Goal: Task Accomplishment & Management: Use online tool/utility

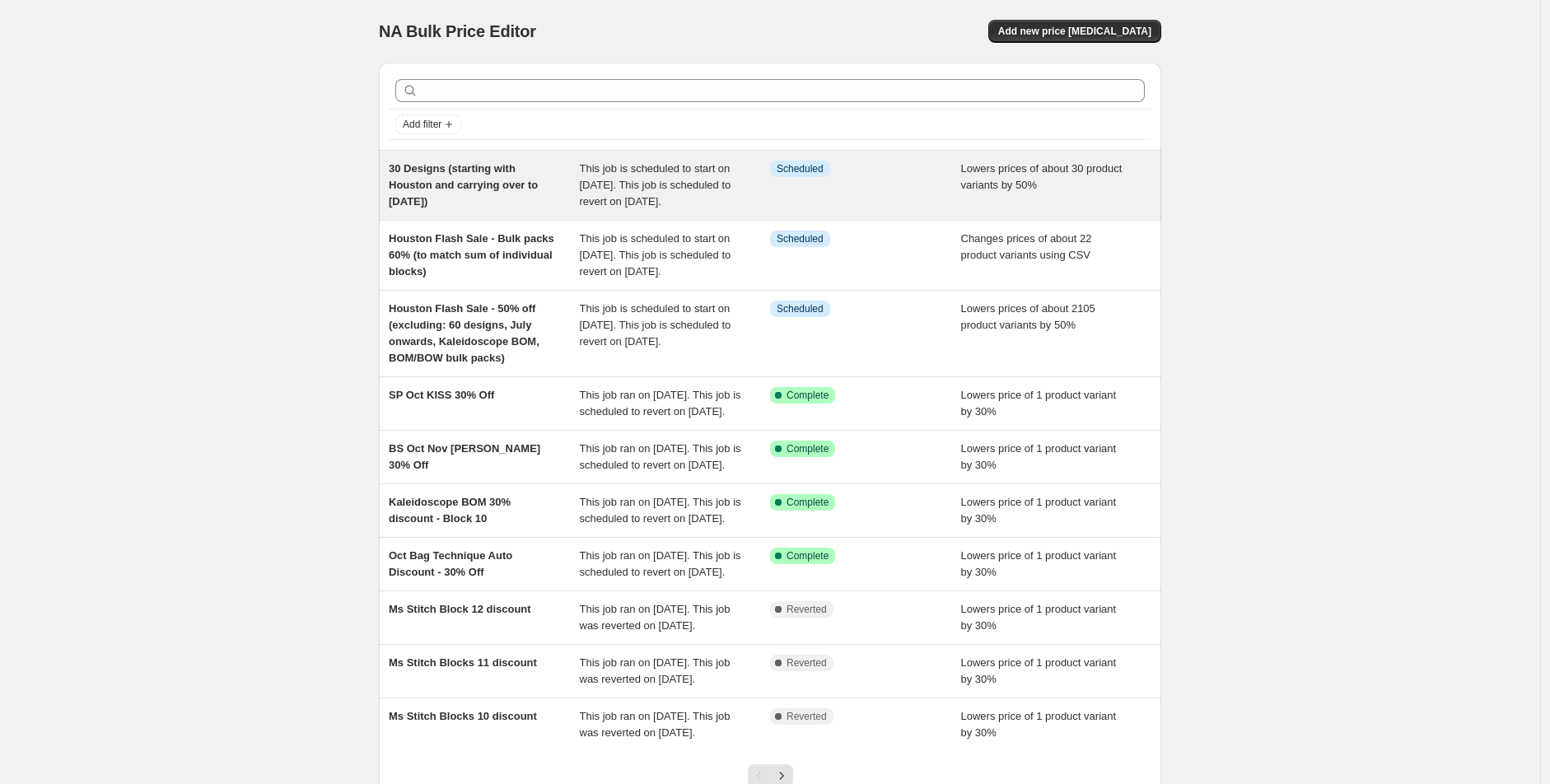
click at [509, 220] on div "30 Designs (starting with Houston and carrying over to [DATE]) This job is sche…" at bounding box center [770, 186] width 783 height 69
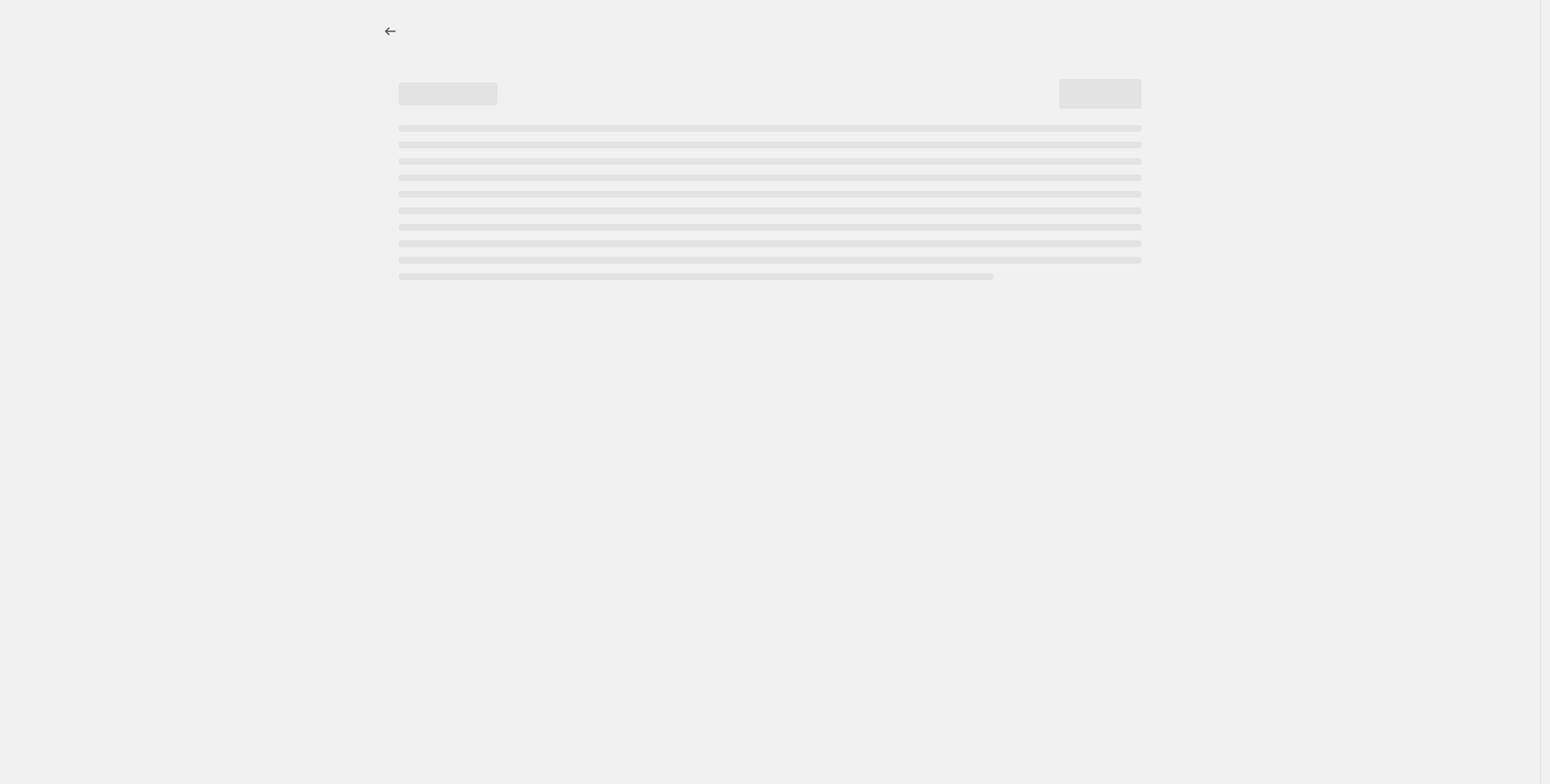
select select "percentage"
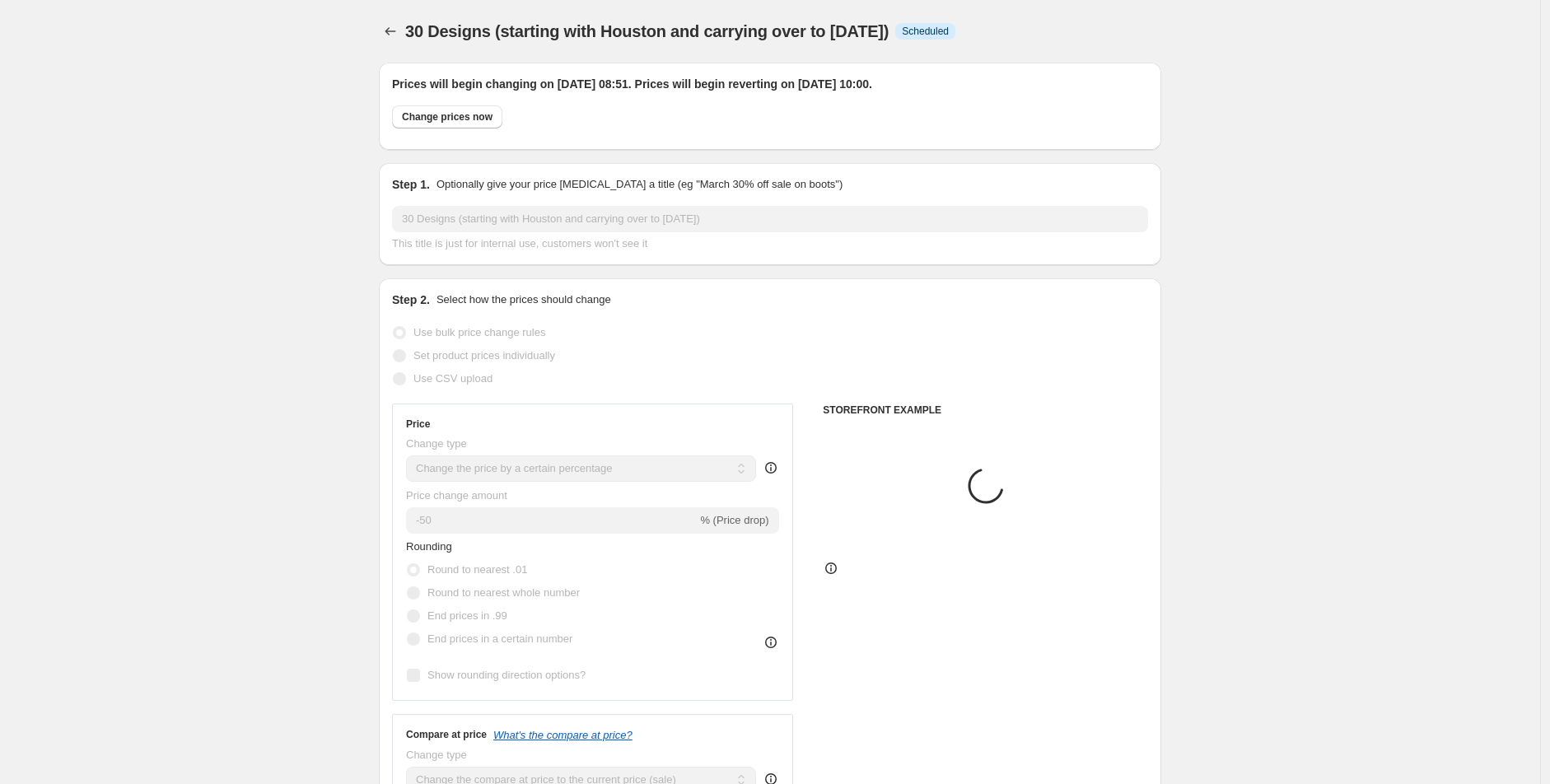
select select "tag"
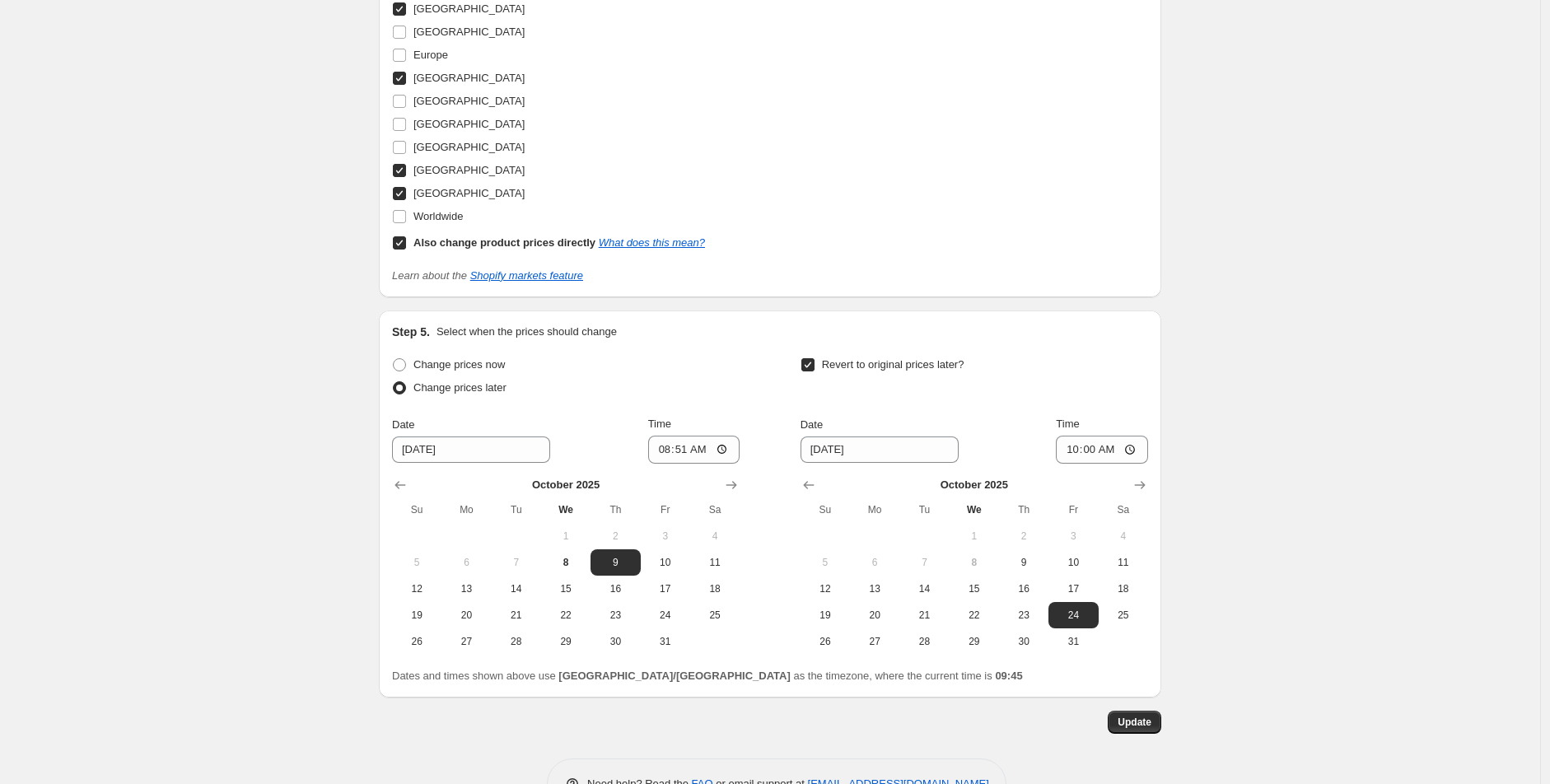
scroll to position [2007, 0]
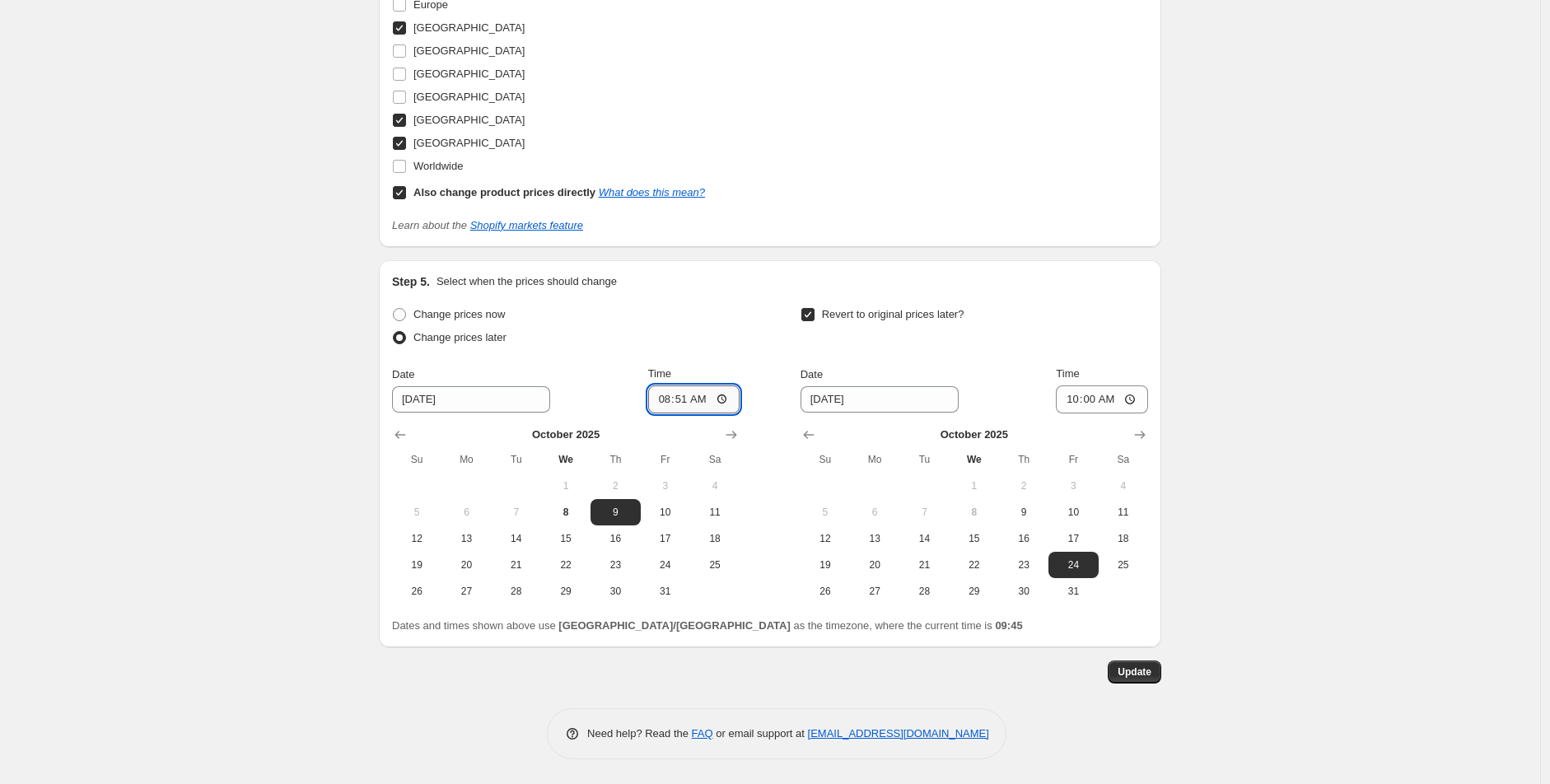
click at [661, 394] on input "08:51" at bounding box center [694, 399] width 92 height 28
click at [667, 397] on input "06:50" at bounding box center [694, 399] width 92 height 28
click at [689, 404] on input "06:50" at bounding box center [694, 399] width 92 height 28
type input "06:45"
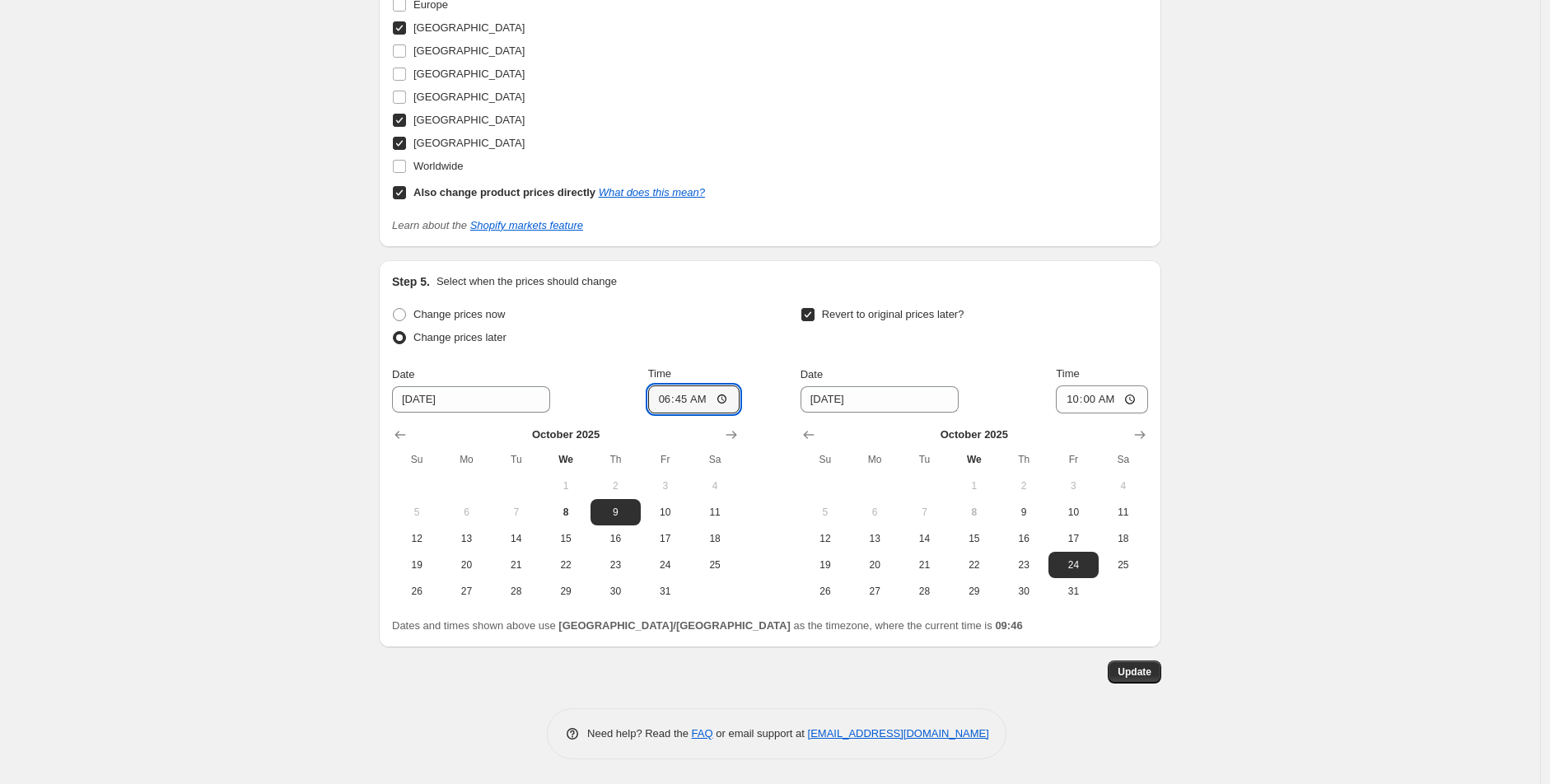
click at [740, 349] on div "Change prices now Change prices later" at bounding box center [566, 328] width 348 height 50
click at [1124, 678] on span "Update" at bounding box center [1135, 672] width 34 height 13
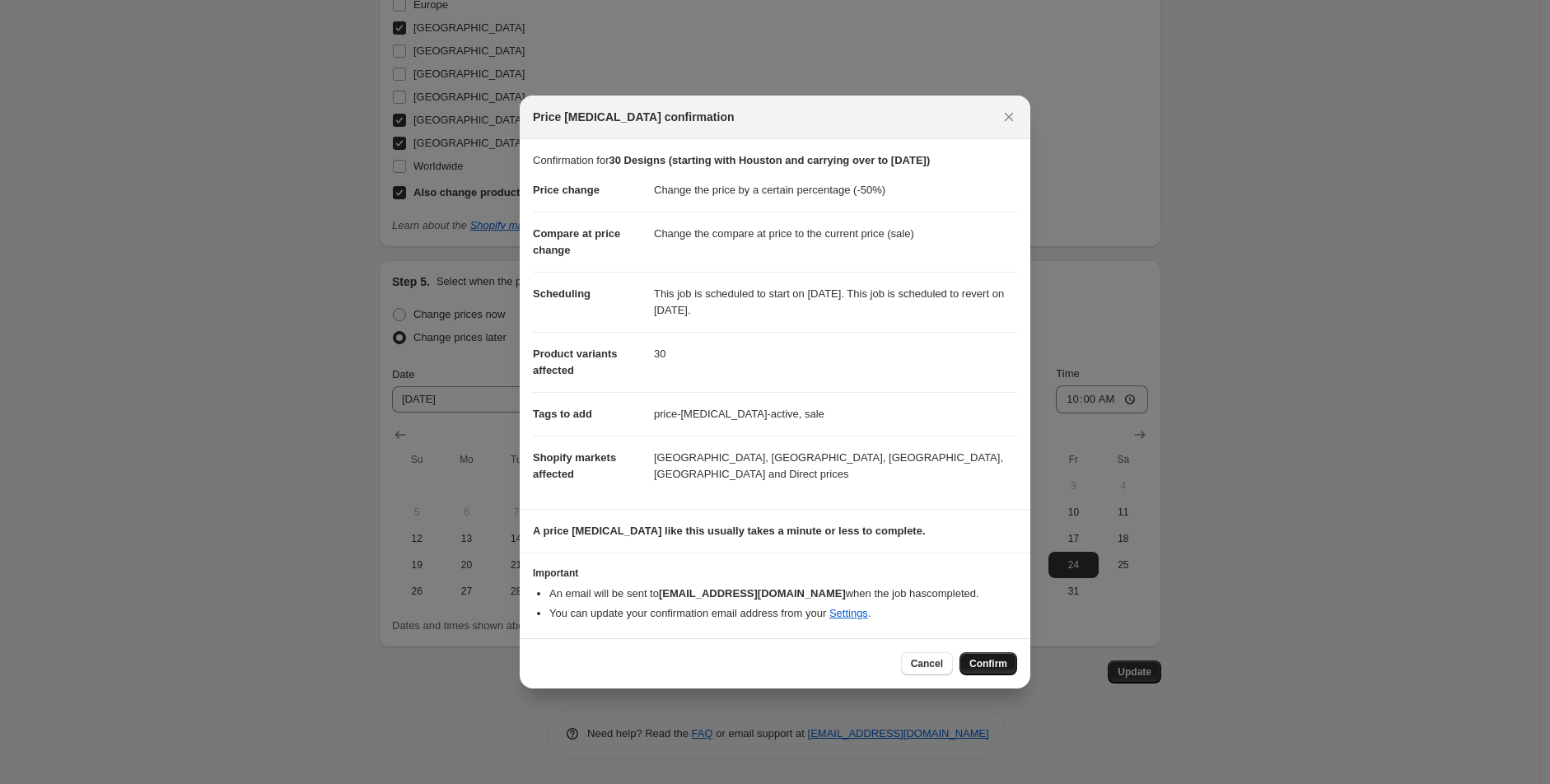
click at [982, 667] on span "Confirm" at bounding box center [988, 664] width 38 height 13
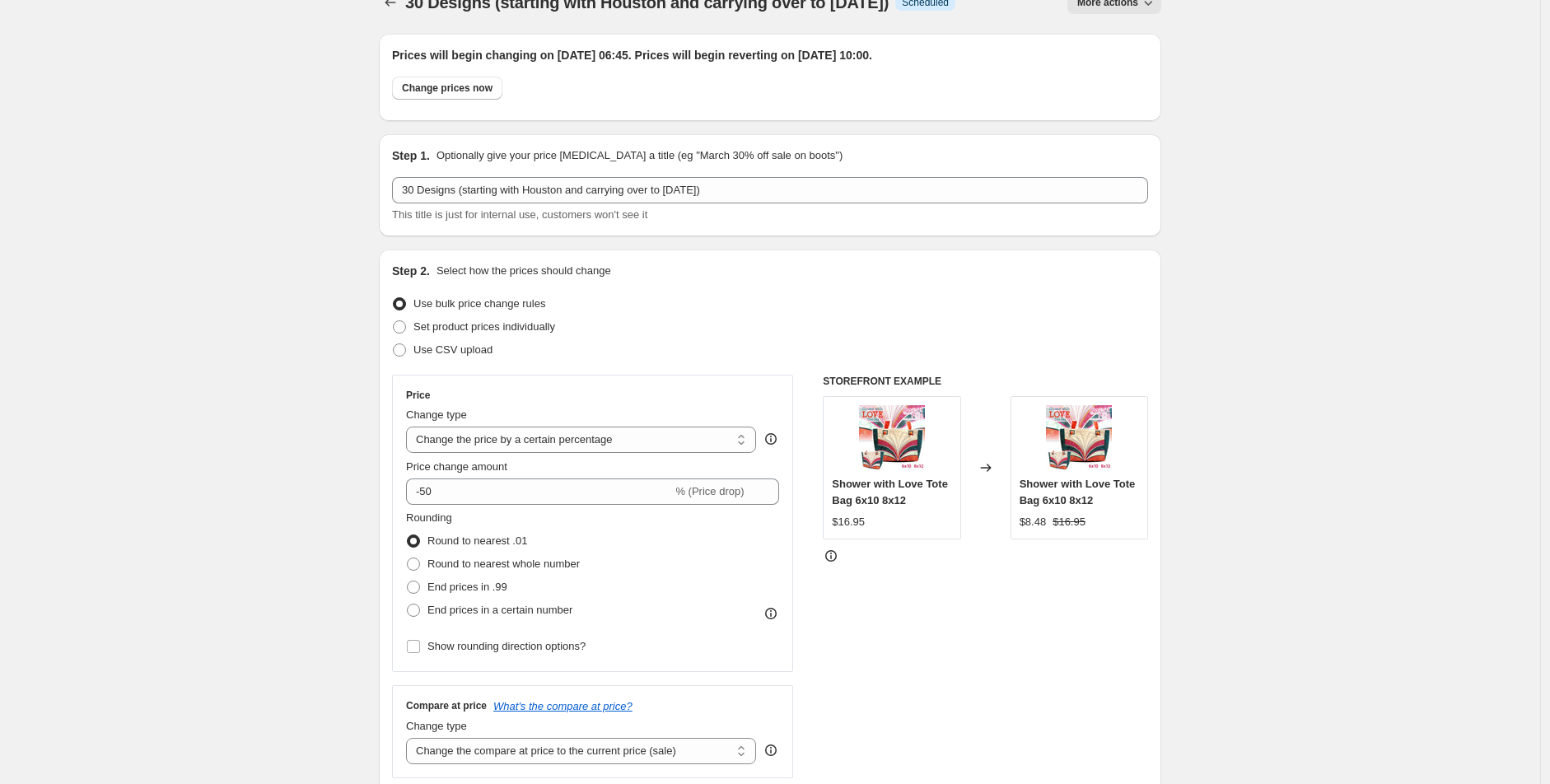
scroll to position [0, 0]
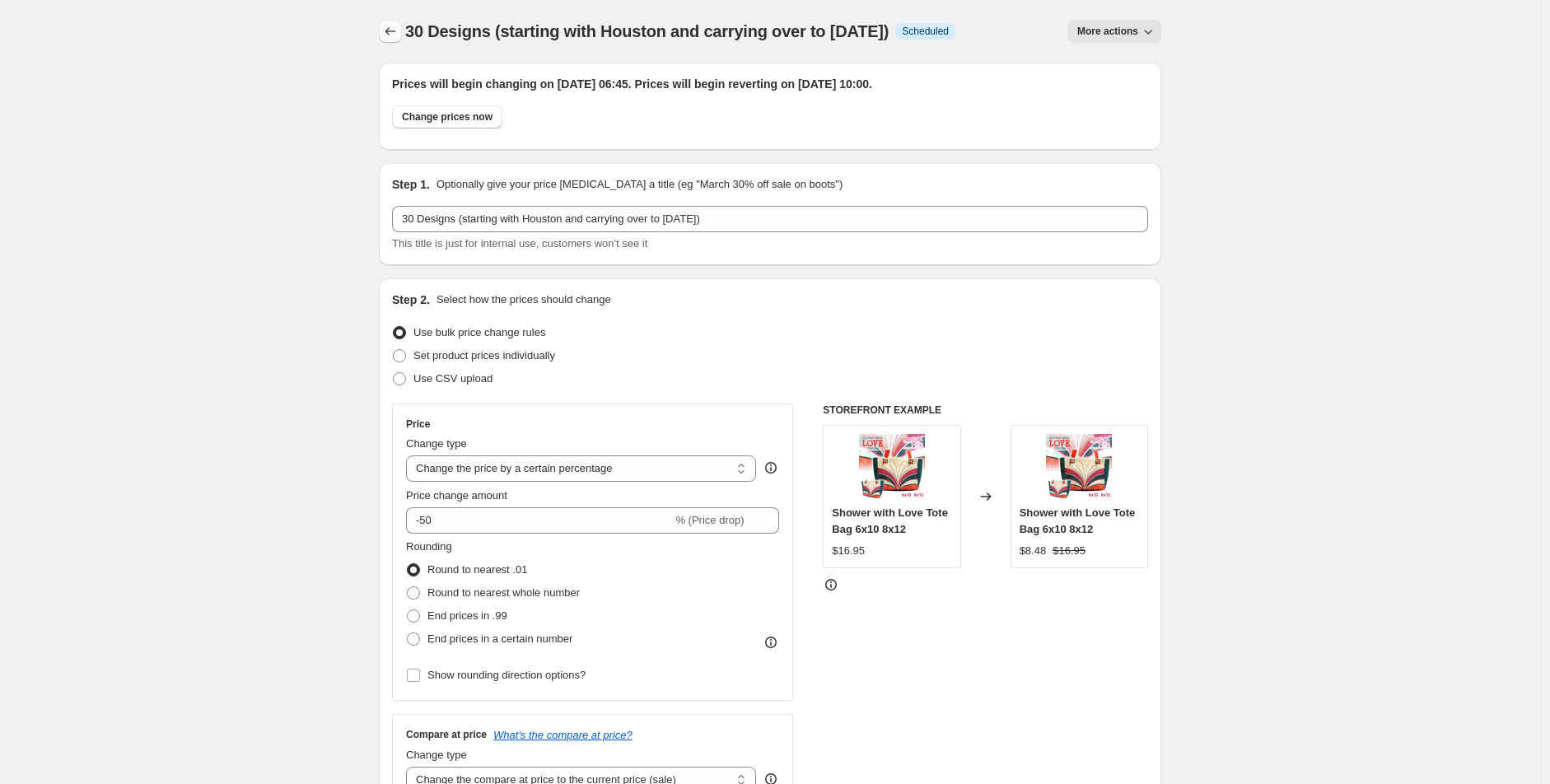
click at [392, 32] on icon "Price change jobs" at bounding box center [391, 31] width 17 height 17
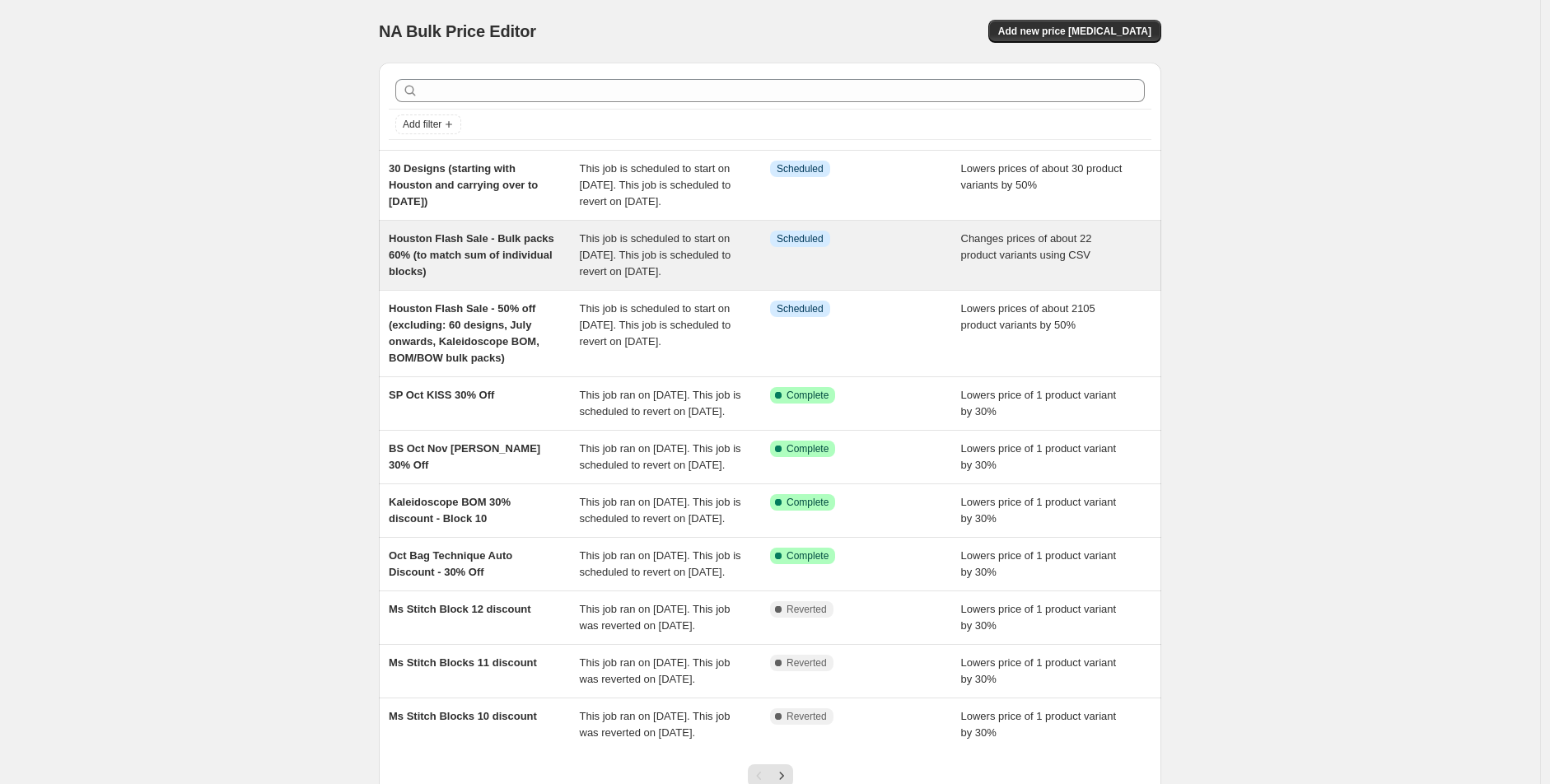
click at [484, 280] on div "Houston Flash Sale - Bulk packs 60% (to match sum of individual blocks)" at bounding box center [484, 255] width 191 height 50
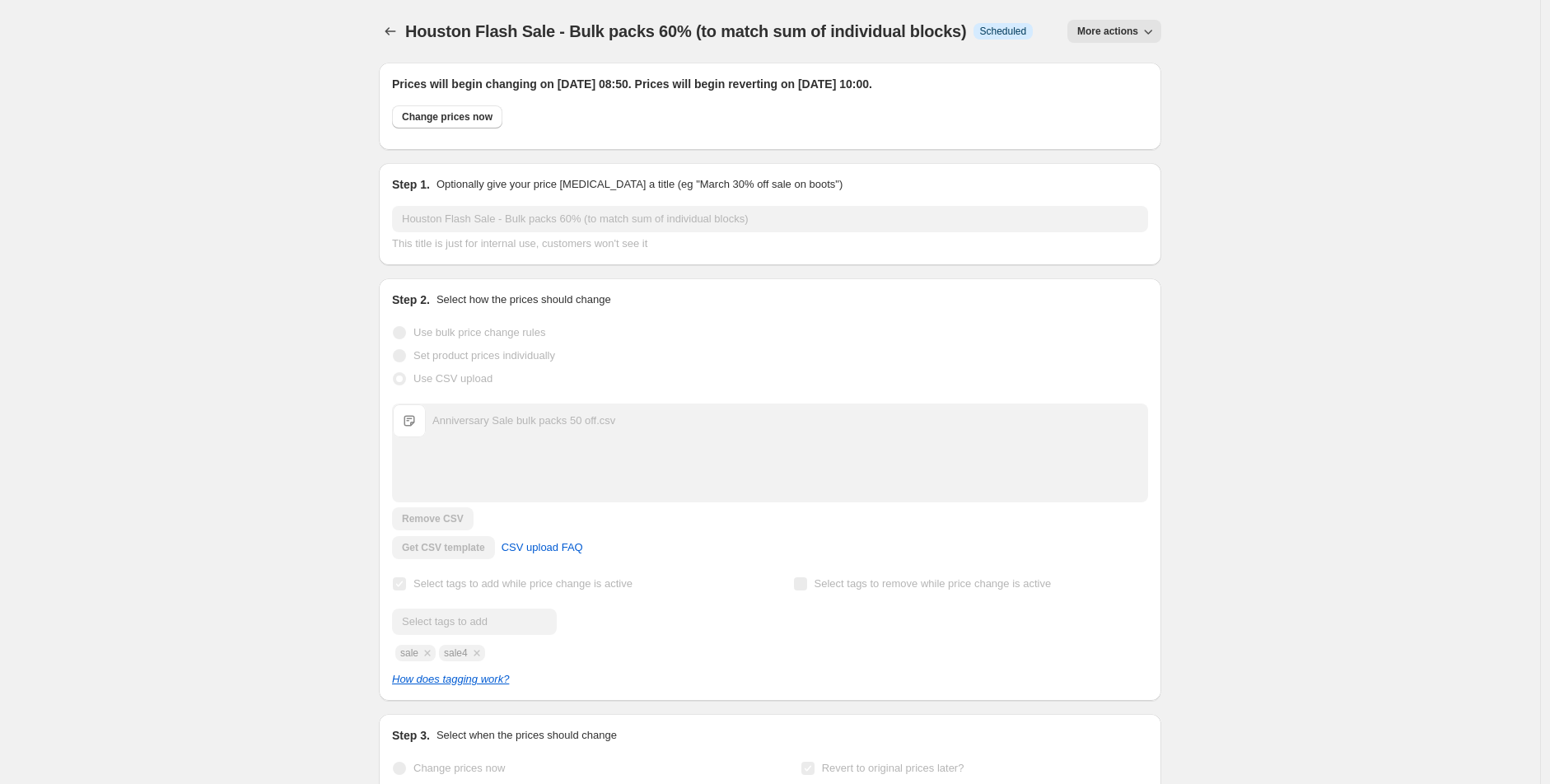
scroll to position [453, 0]
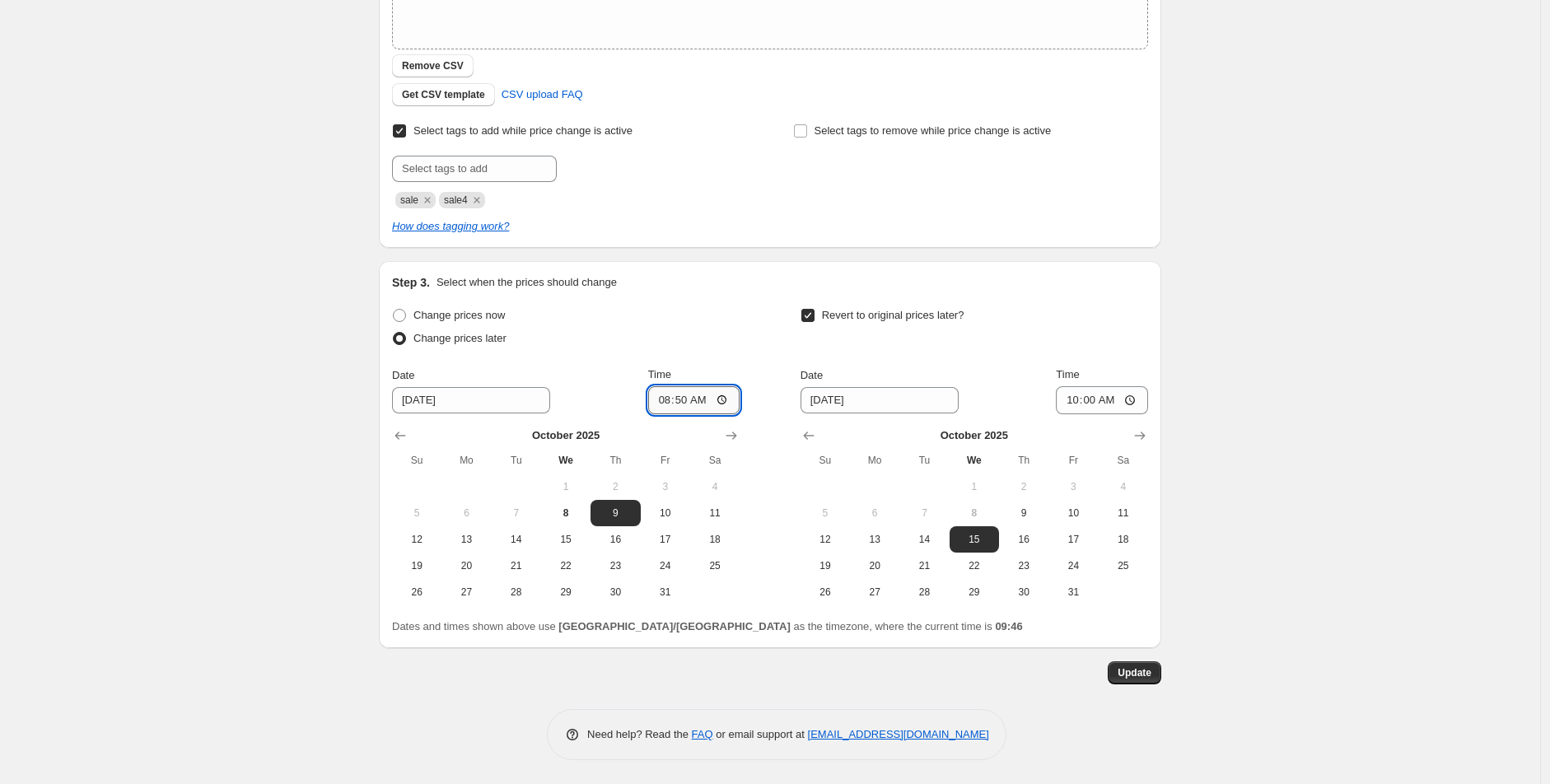
click at [665, 403] on input "08:50" at bounding box center [694, 400] width 92 height 28
type input "07:00"
click at [285, 399] on div "Houston Flash Sale - Bulk packs 60% (to match sum of individual blocks). This p…" at bounding box center [770, 165] width 1540 height 1237
click at [1149, 662] on button "Update" at bounding box center [1135, 673] width 54 height 23
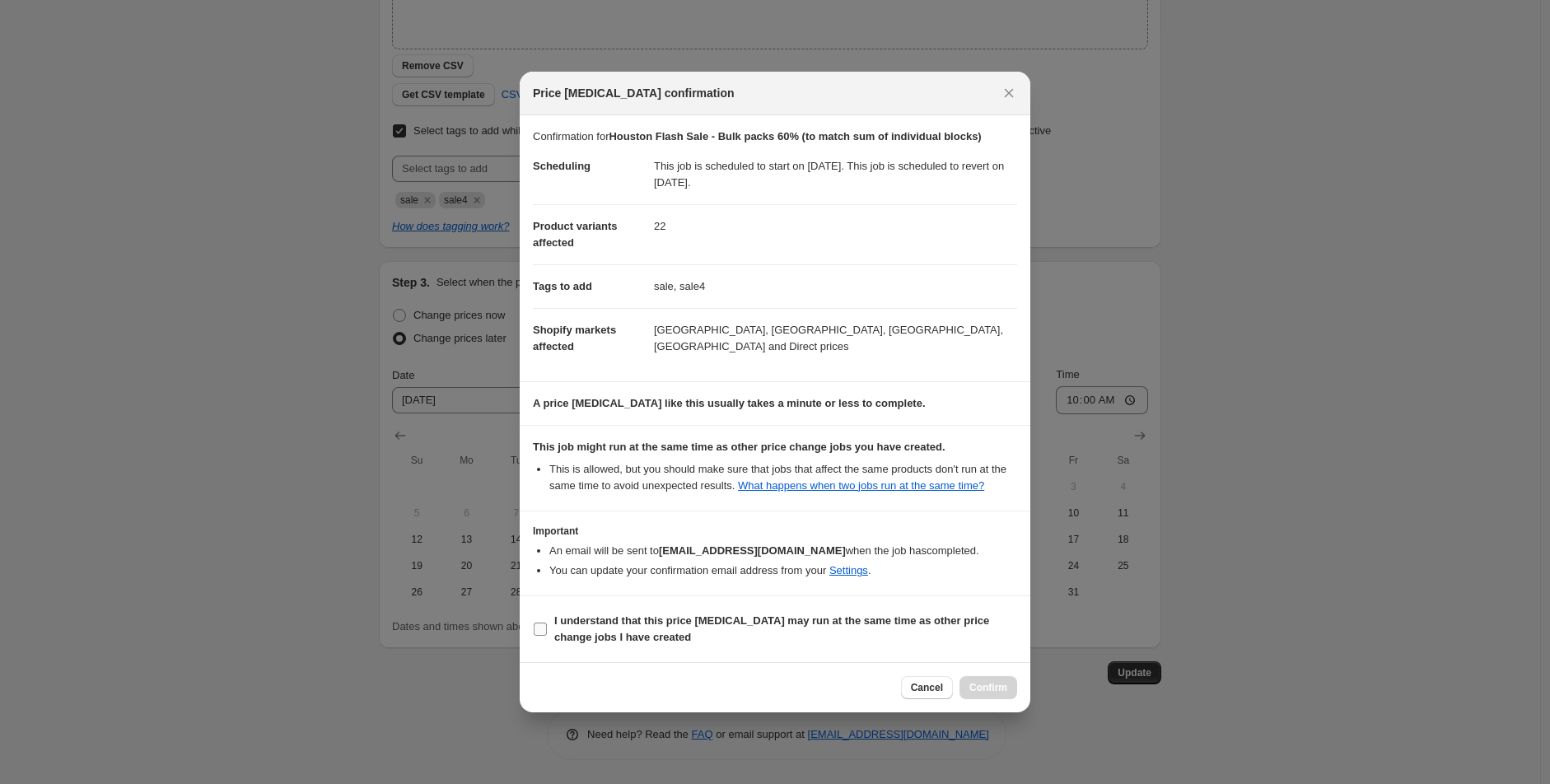
click at [610, 634] on b "I understand that this price [MEDICAL_DATA] may run at the same time as other p…" at bounding box center [771, 628] width 435 height 29
click at [547, 634] on input "I understand that this price [MEDICAL_DATA] may run at the same time as other p…" at bounding box center [540, 629] width 13 height 13
checkbox input "true"
click at [989, 687] on span "Confirm" at bounding box center [988, 687] width 38 height 13
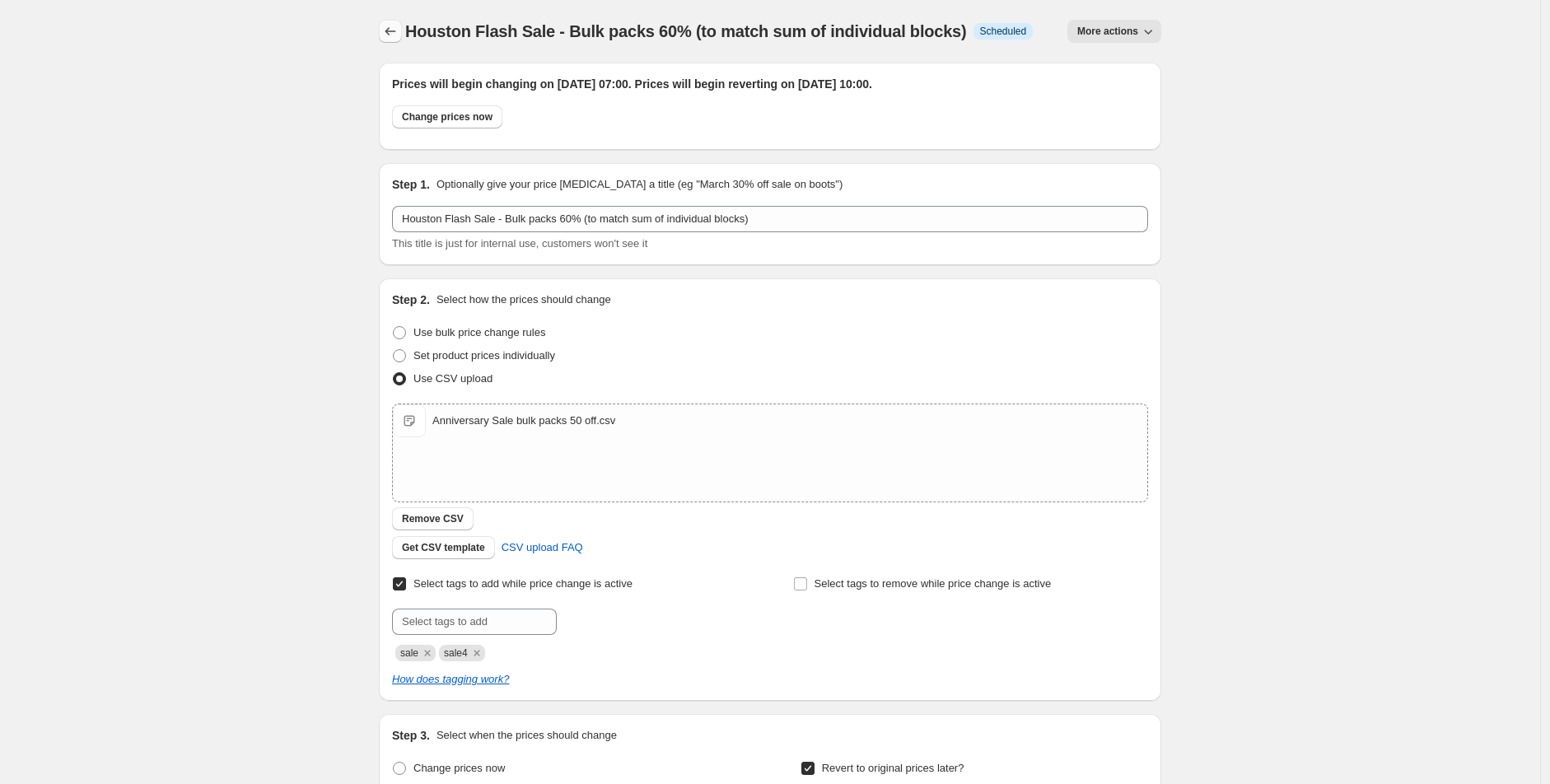
click at [386, 27] on icon "Price change jobs" at bounding box center [391, 31] width 17 height 17
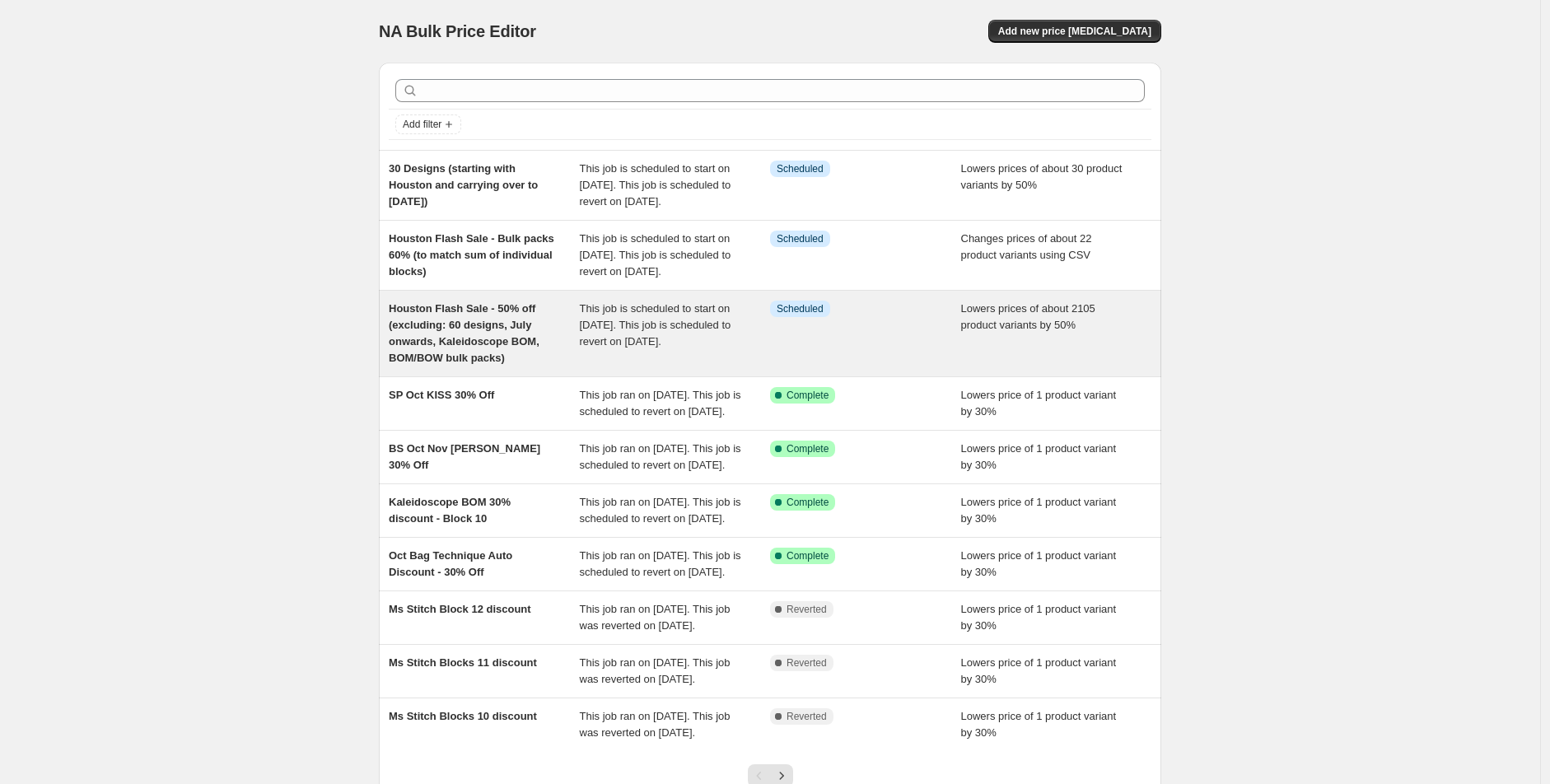
click at [482, 364] on span "Houston Flash Sale - 50% off (excluding: 60 designs, July onwards, Kaleidoscope…" at bounding box center [464, 333] width 151 height 62
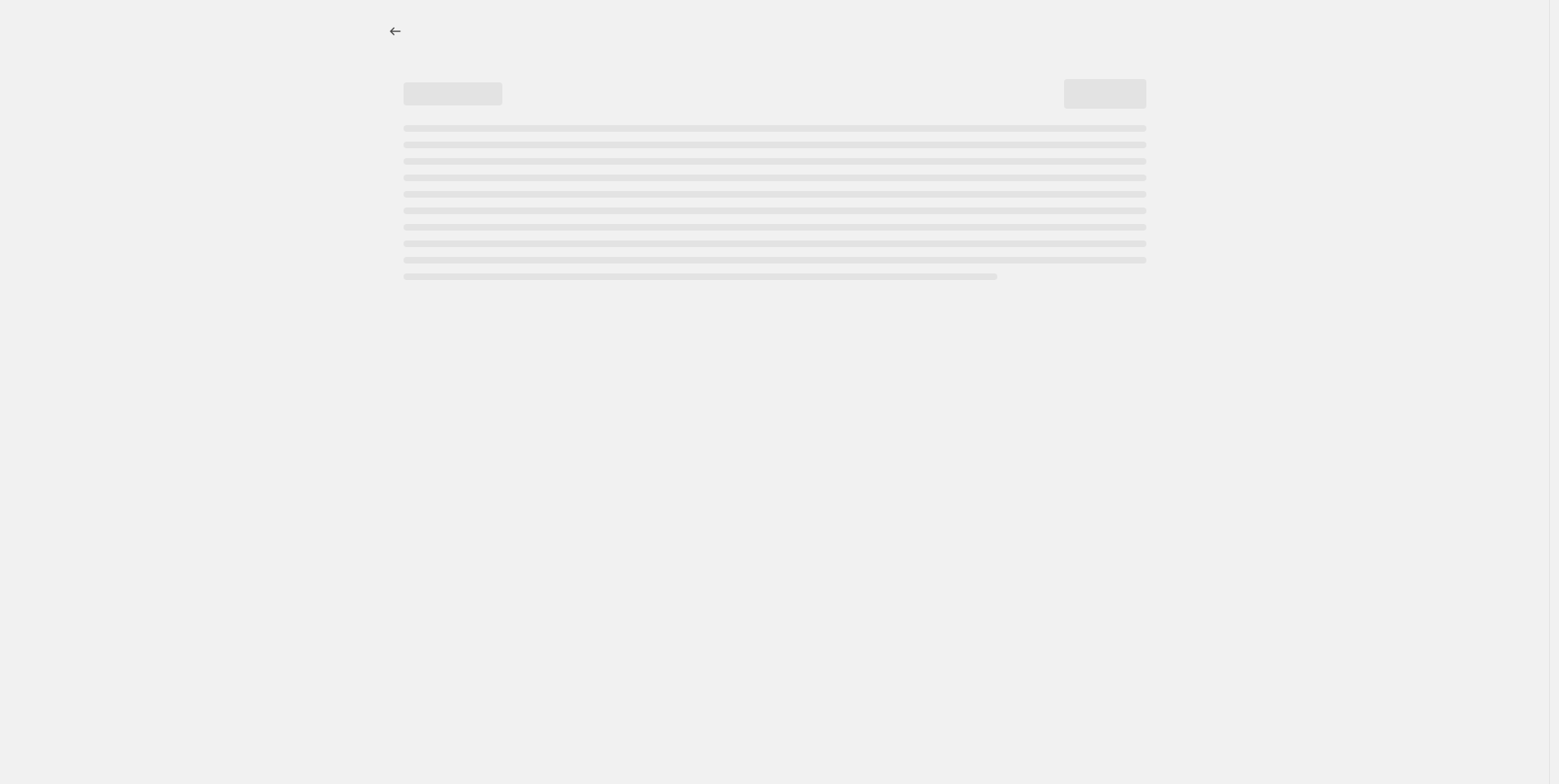
select select "percentage"
select select "tag"
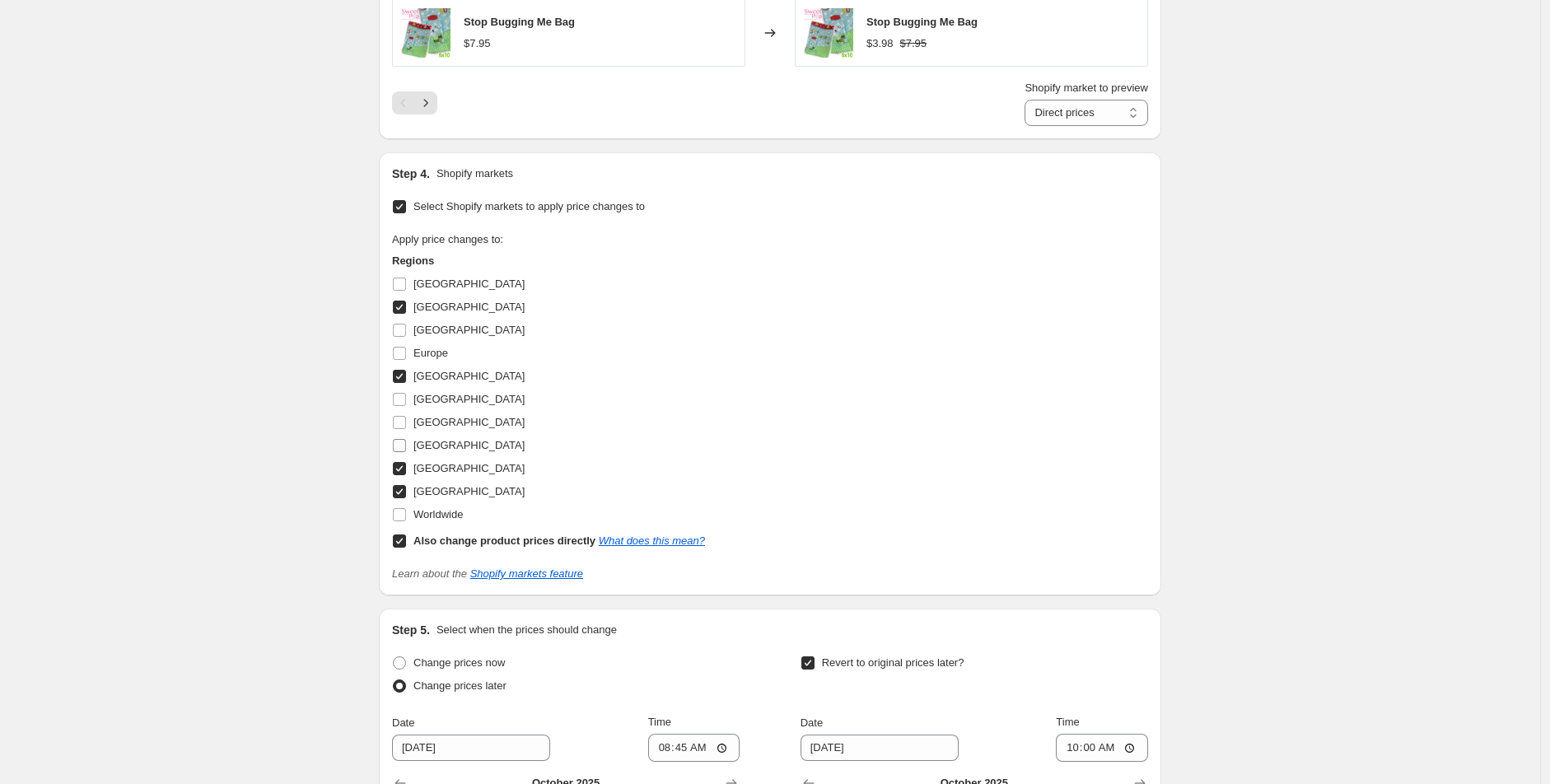
scroll to position [1920, 0]
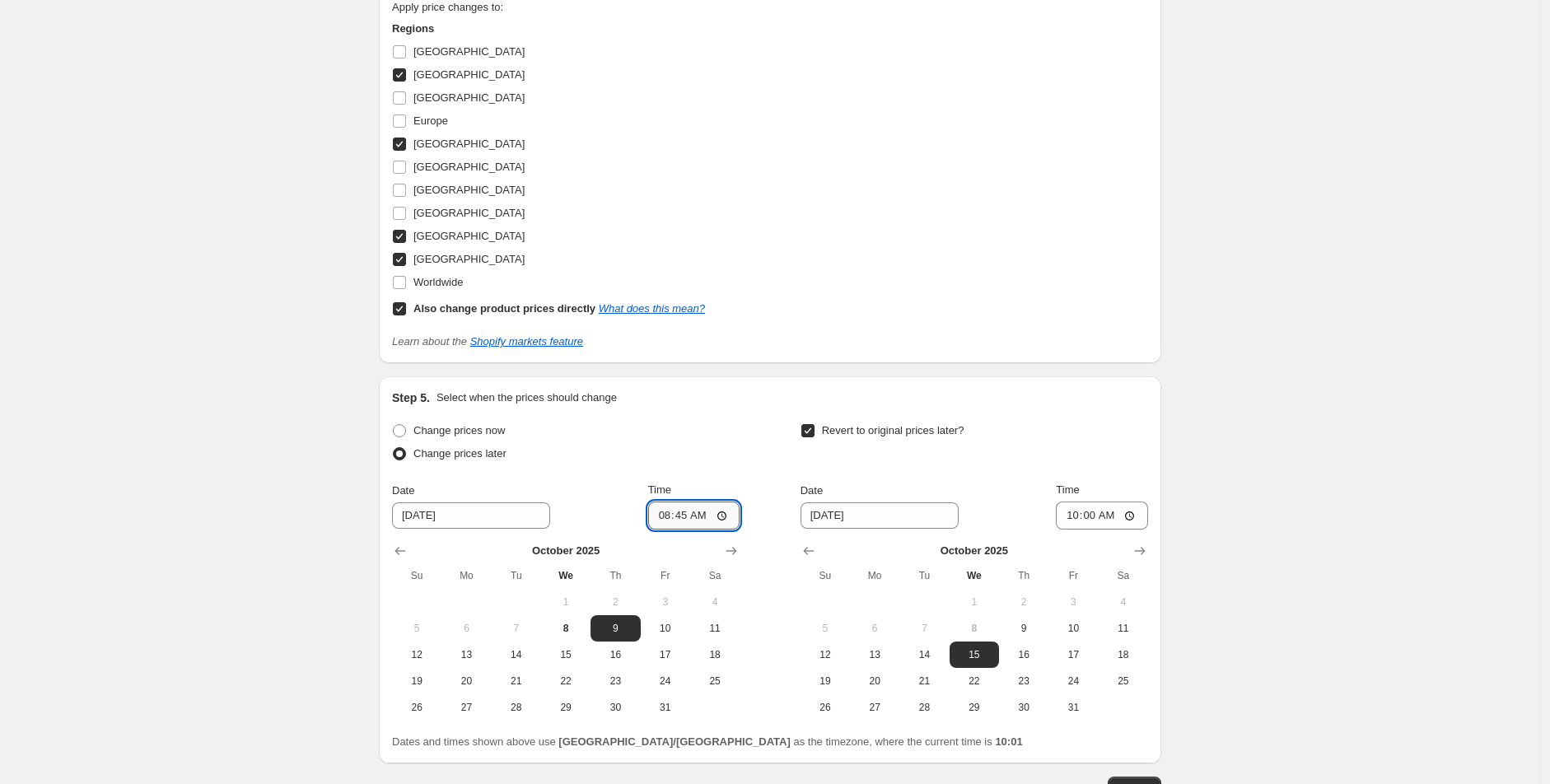
click at [668, 517] on input "08:45" at bounding box center [694, 515] width 92 height 28
click at [671, 512] on input "07:45" at bounding box center [694, 515] width 92 height 28
click at [680, 518] on input "06:55" at bounding box center [694, 515] width 92 height 28
type input "06:50"
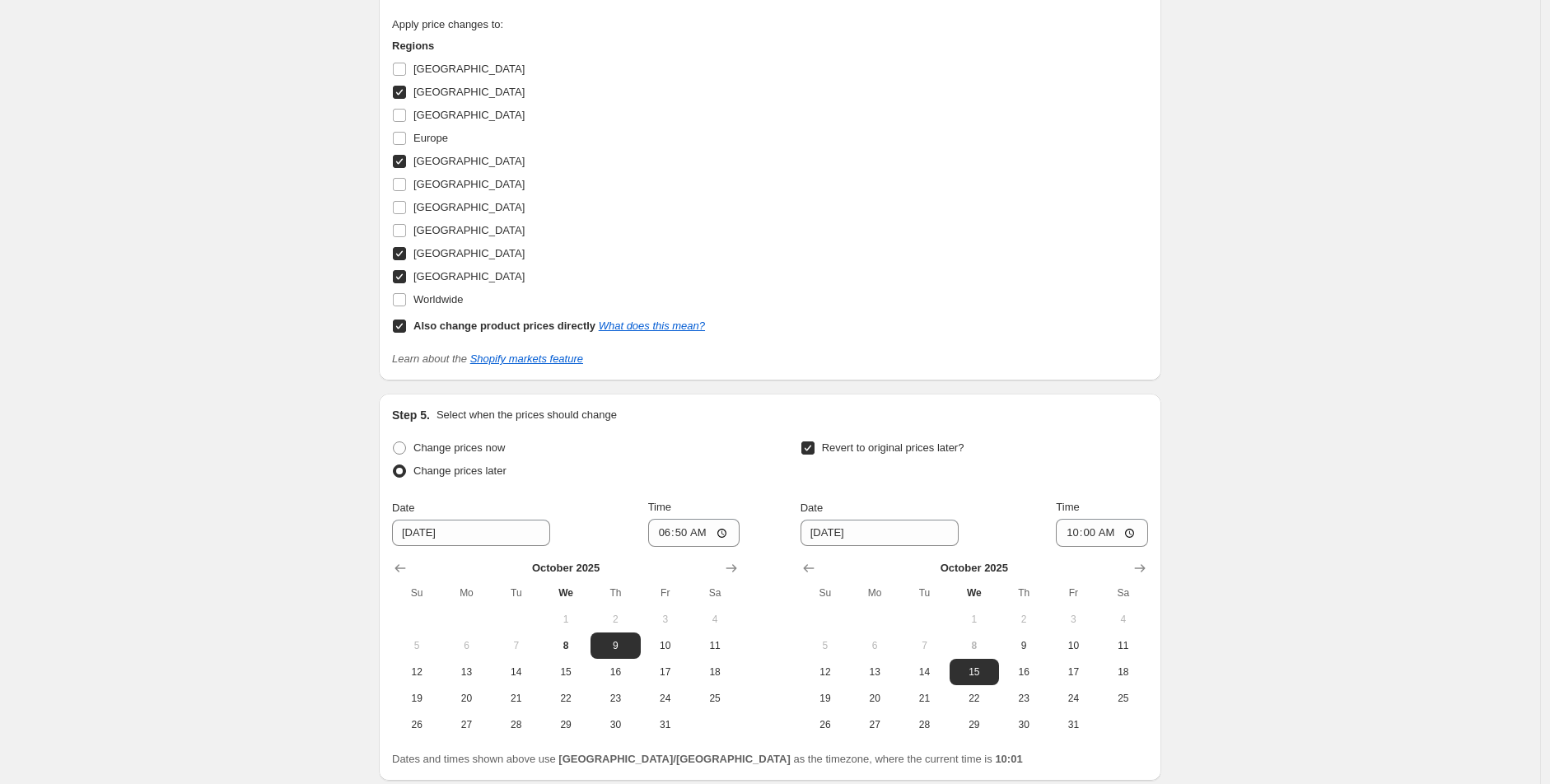
scroll to position [2038, 0]
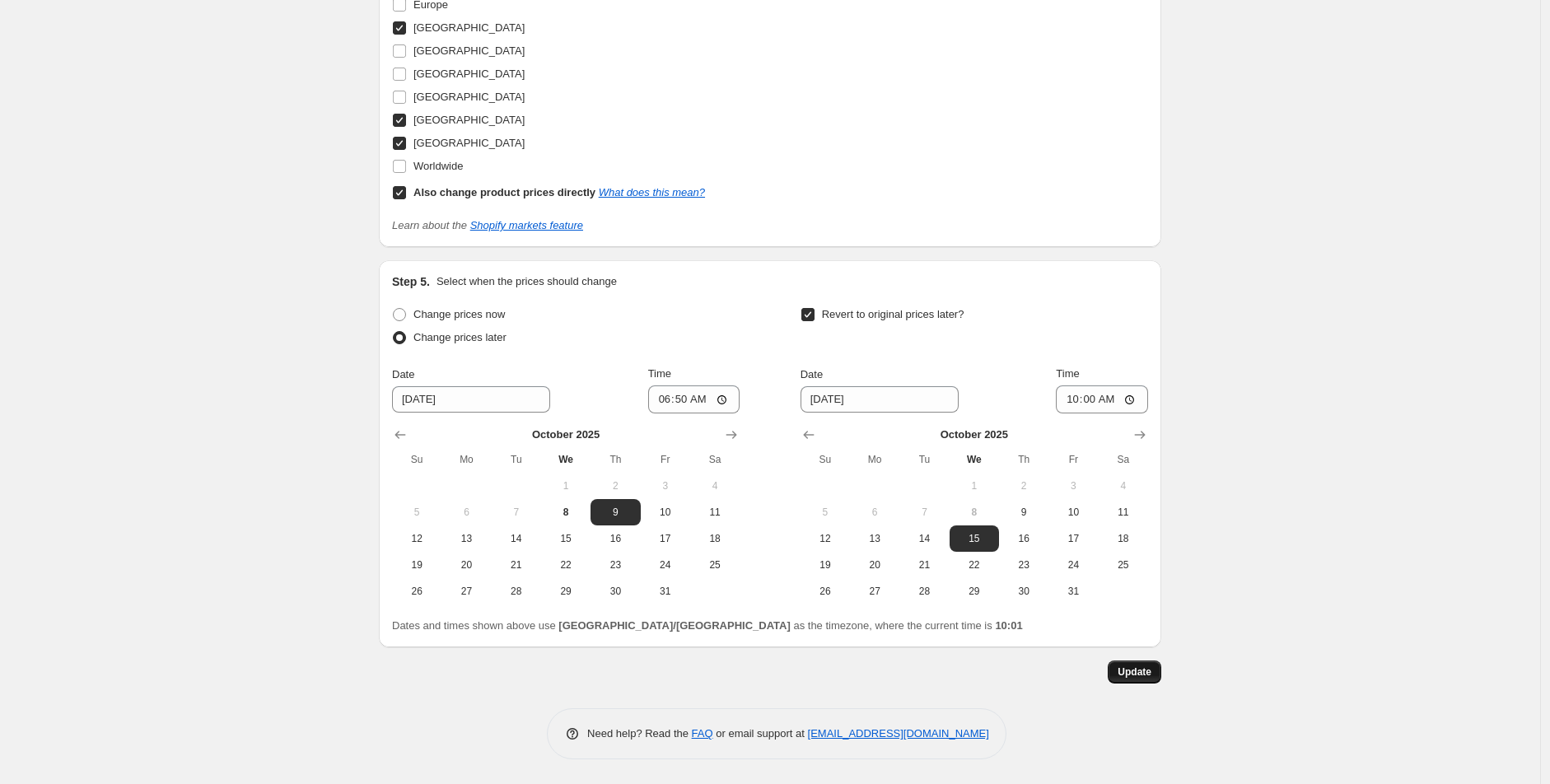
click at [1134, 665] on span "Update" at bounding box center [1135, 672] width 34 height 13
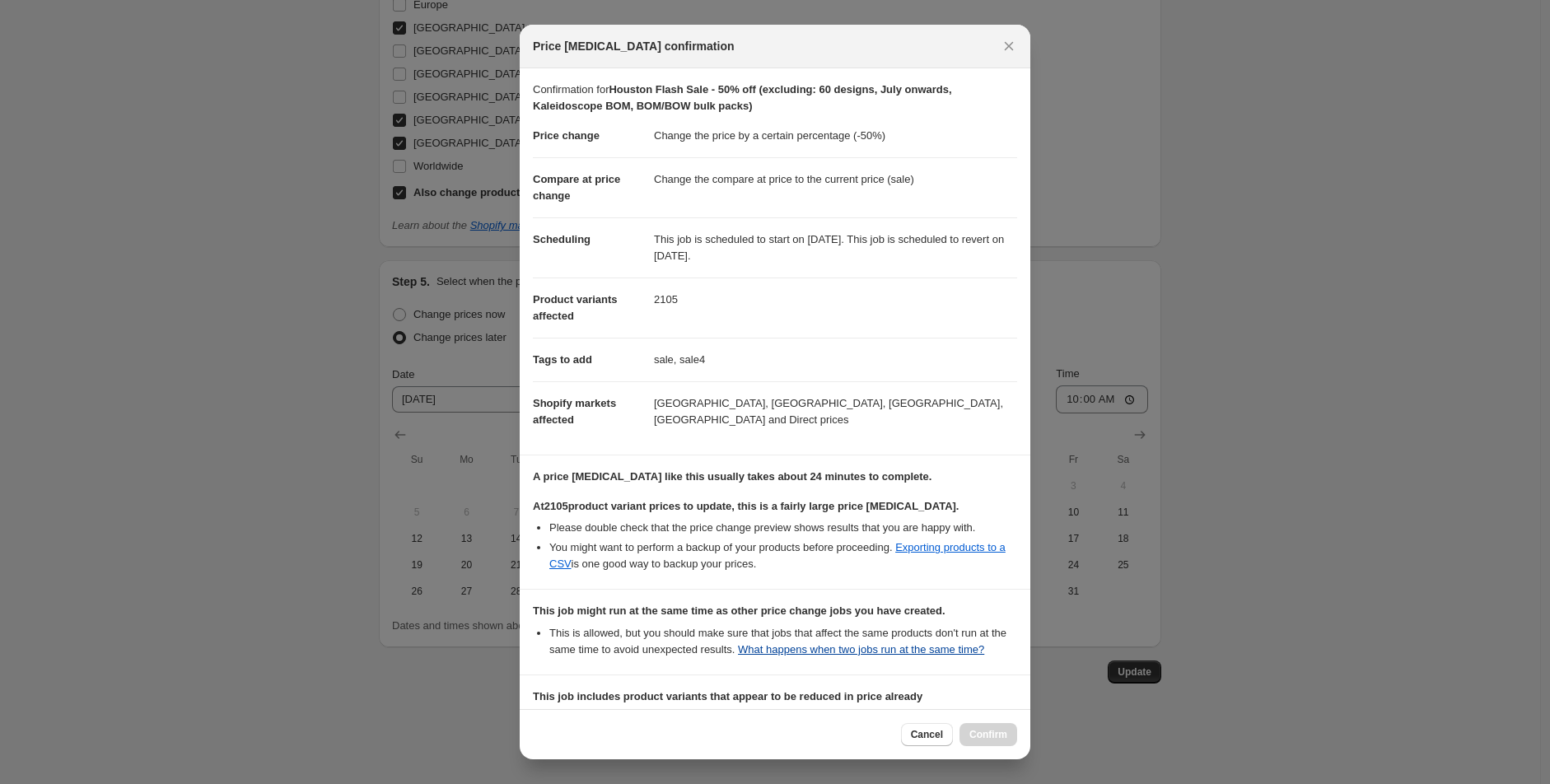
scroll to position [219, 0]
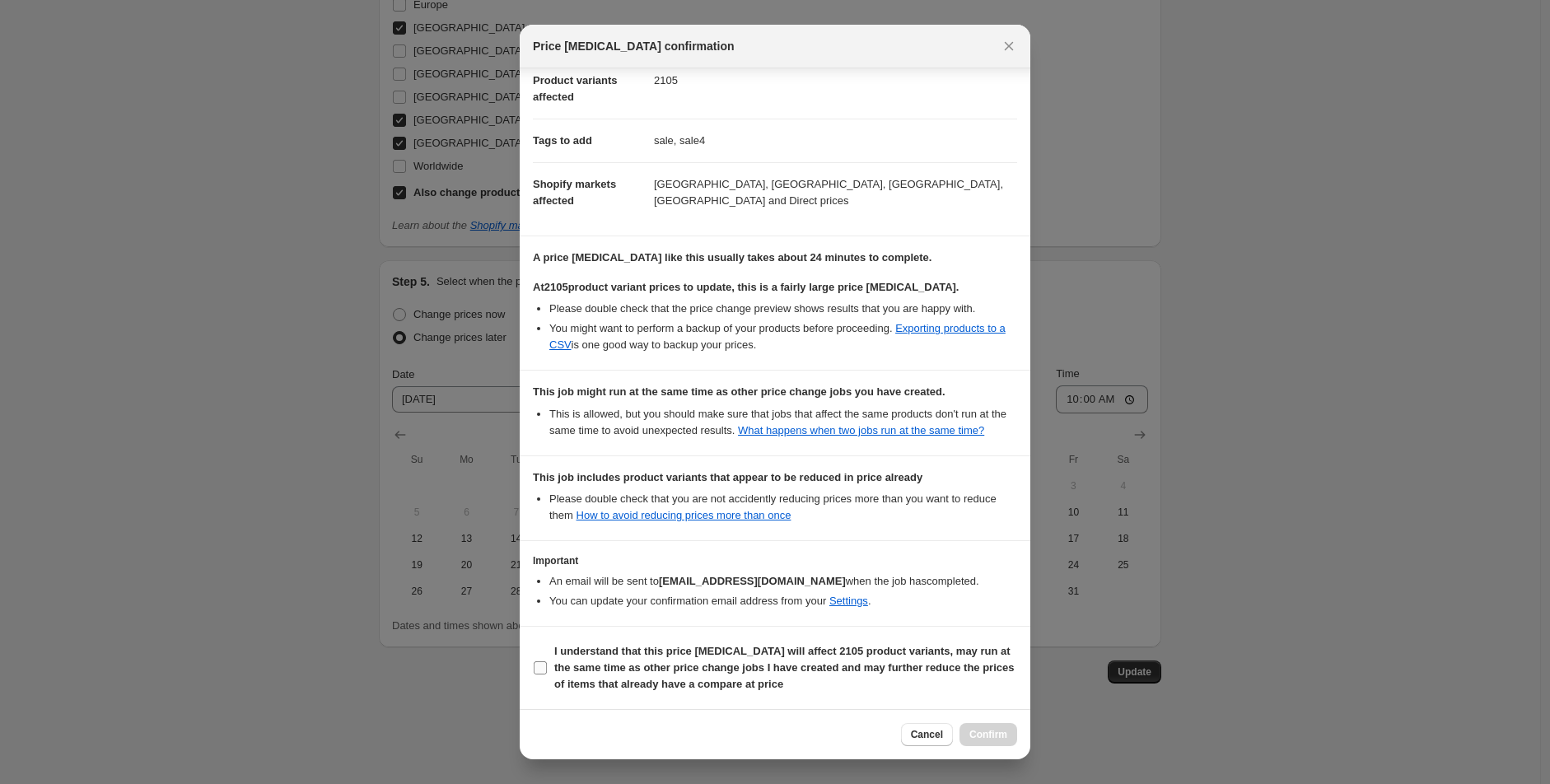
click at [772, 687] on span "I understand that this price [MEDICAL_DATA] will affect 2105 product variants, …" at bounding box center [785, 668] width 463 height 50
click at [547, 674] on input "I understand that this price [MEDICAL_DATA] will affect 2105 product variants, …" at bounding box center [540, 668] width 13 height 13
checkbox input "true"
click at [977, 728] on span "Confirm" at bounding box center [988, 734] width 38 height 13
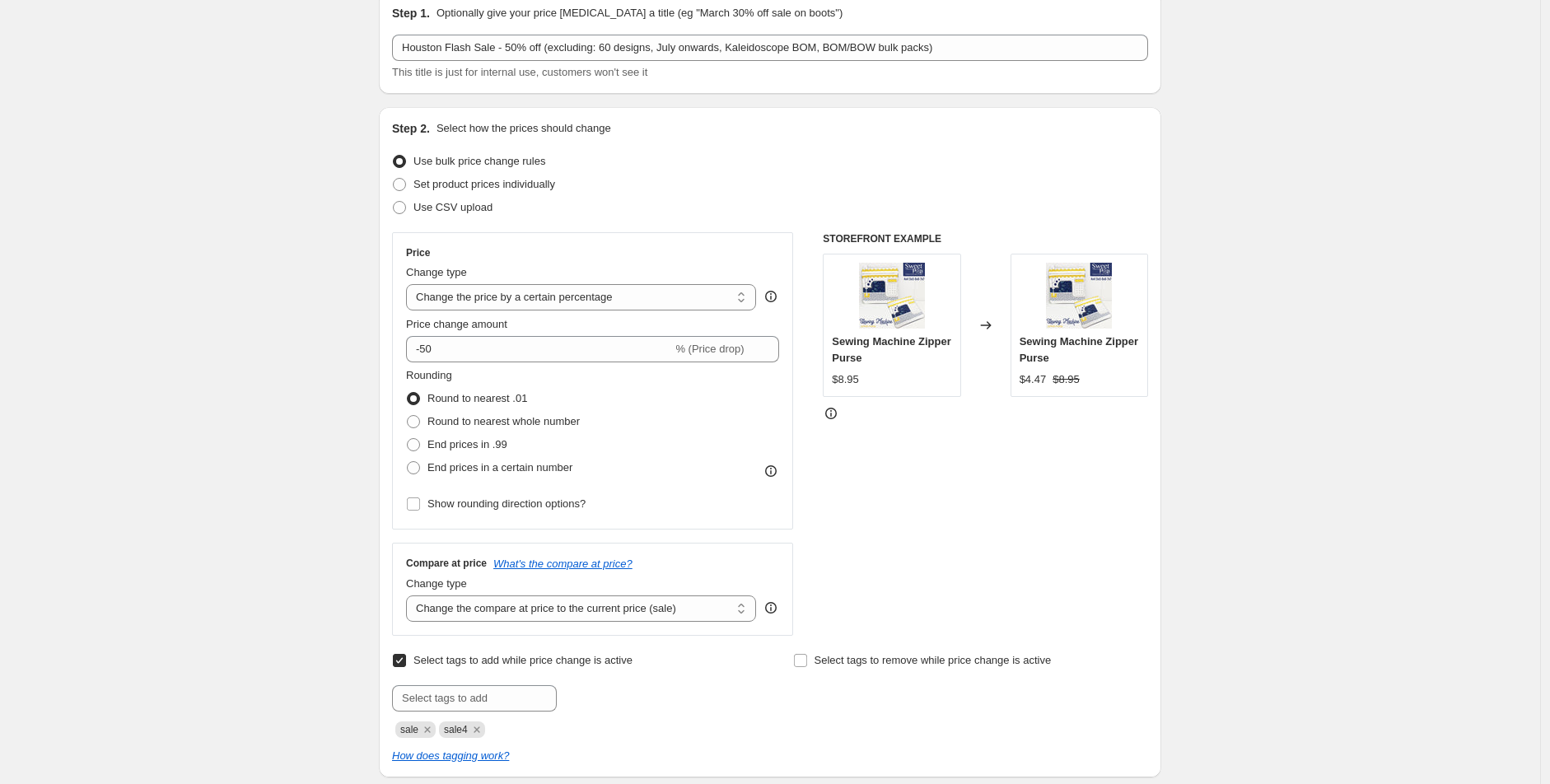
scroll to position [0, 0]
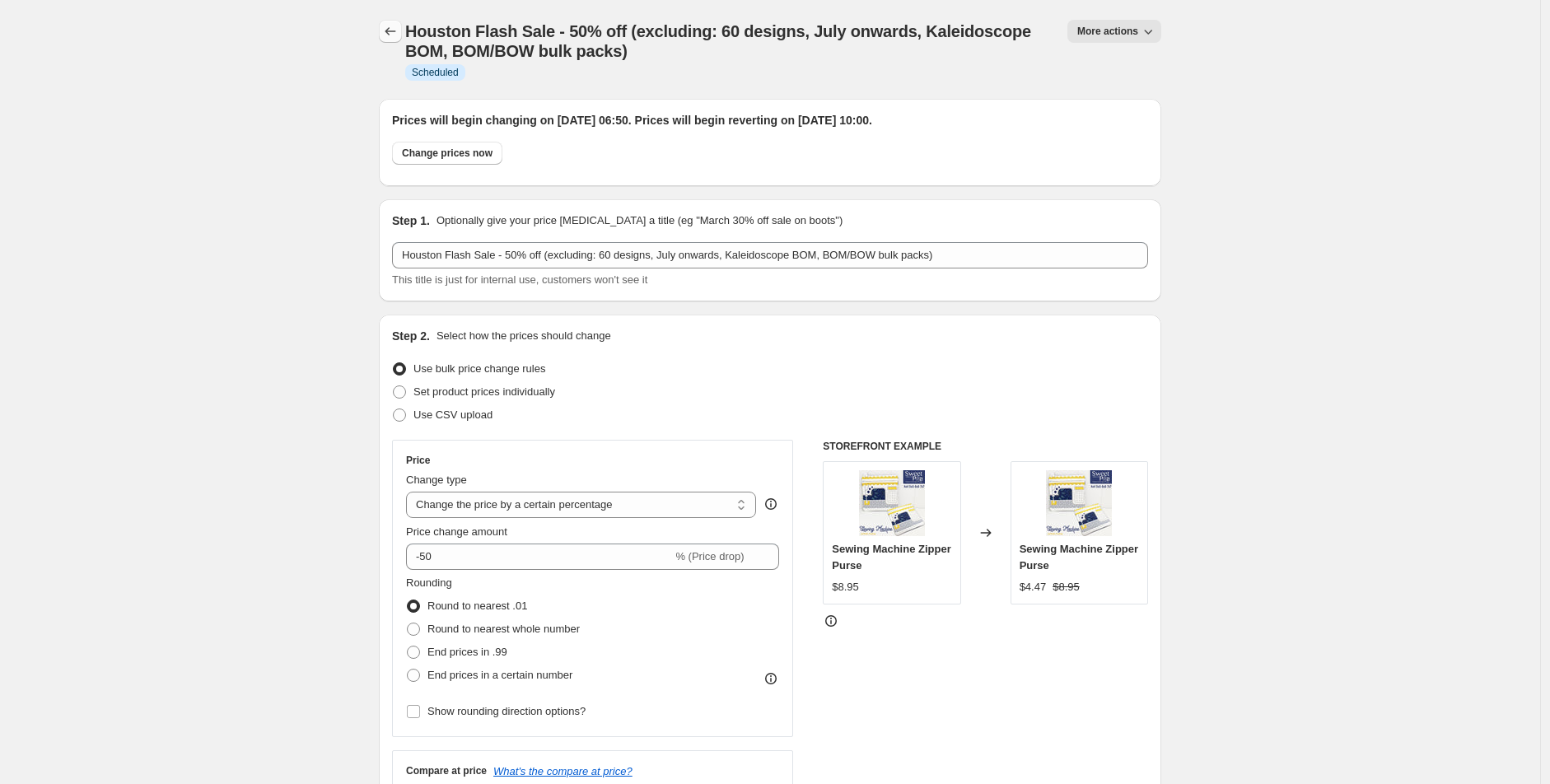
click at [398, 33] on icon "Price change jobs" at bounding box center [391, 31] width 17 height 17
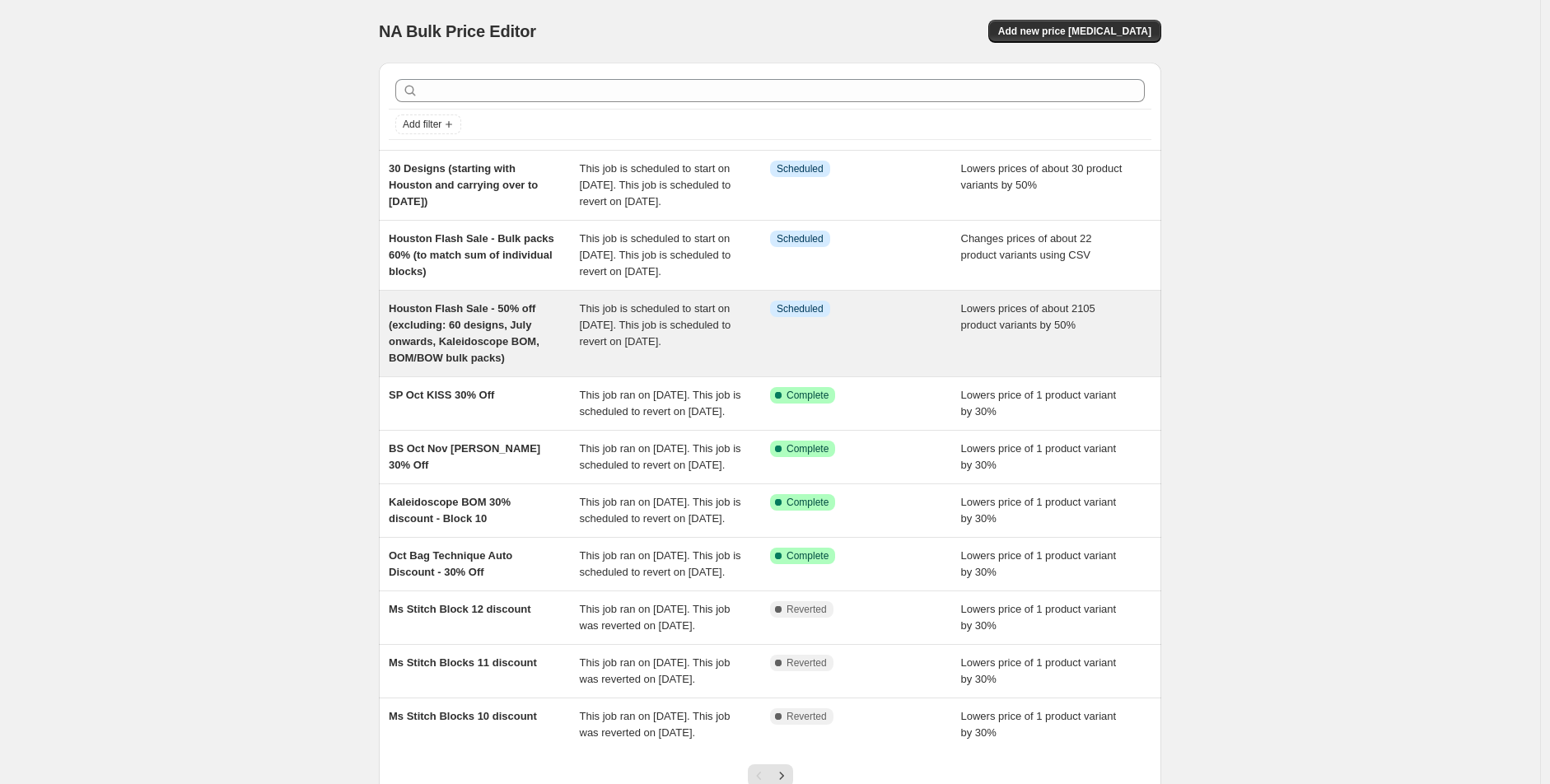
click at [529, 364] on span "Houston Flash Sale - 50% off (excluding: 60 designs, July onwards, Kaleidoscope…" at bounding box center [464, 333] width 151 height 62
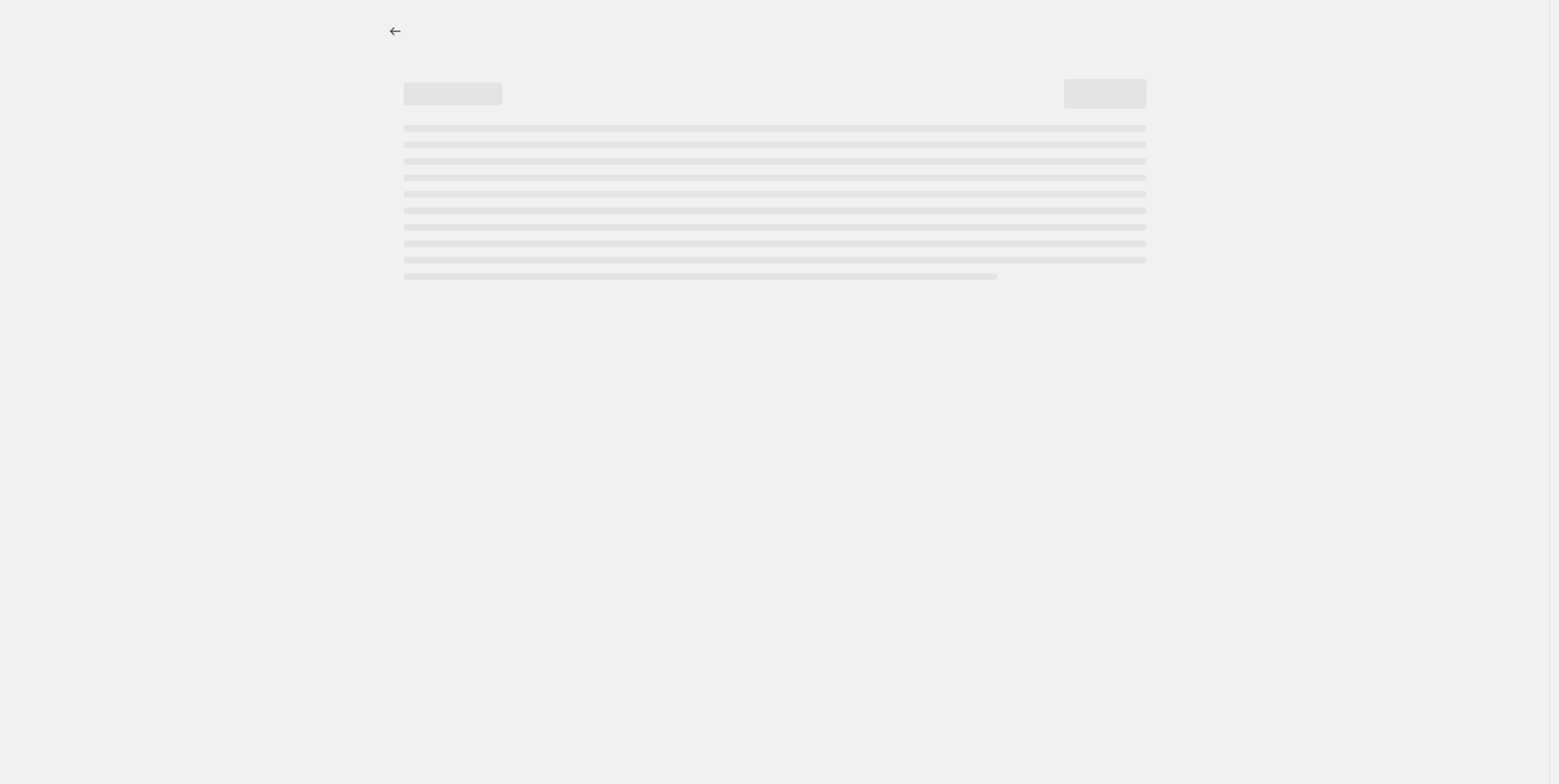
select select "percentage"
select select "tag"
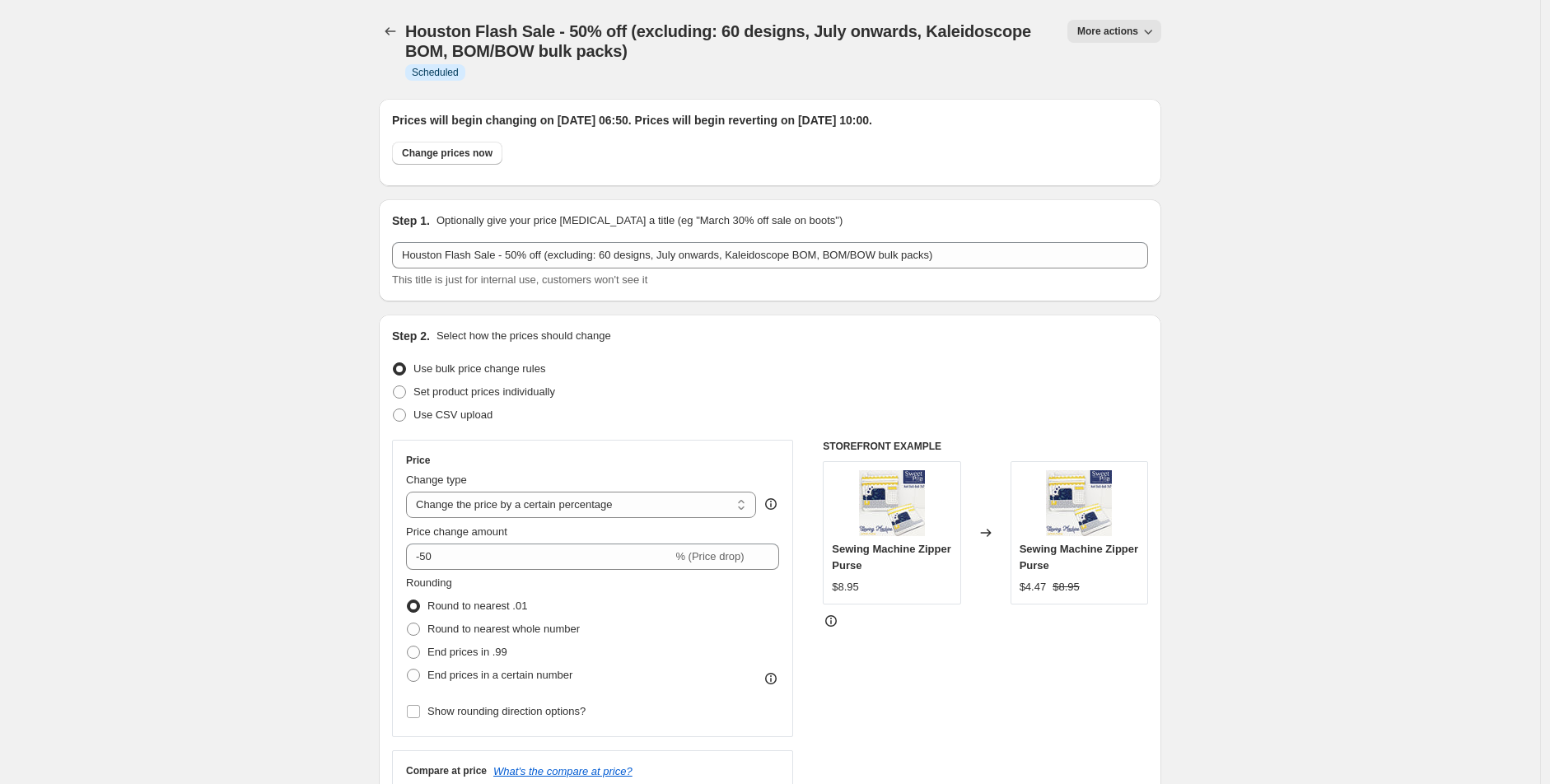
click at [401, 43] on div at bounding box center [392, 50] width 26 height 59
click at [399, 26] on icon "Price change jobs" at bounding box center [391, 31] width 17 height 17
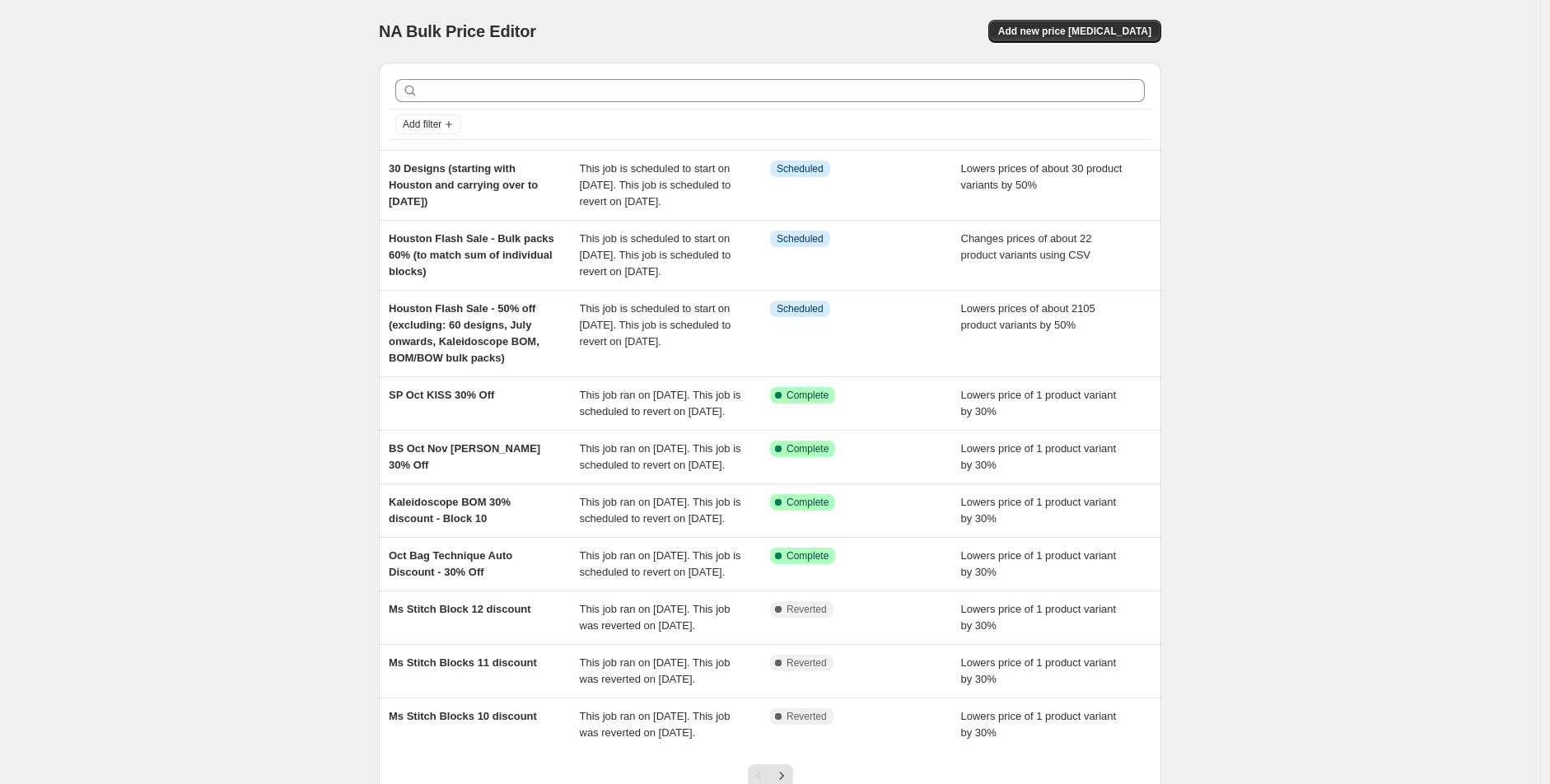
click at [147, 288] on div "NA Bulk Price Editor. This page is ready NA Bulk Price Editor Add new price [ME…" at bounding box center [770, 456] width 1540 height 914
